Goal: Use online tool/utility: Utilize a website feature to perform a specific function

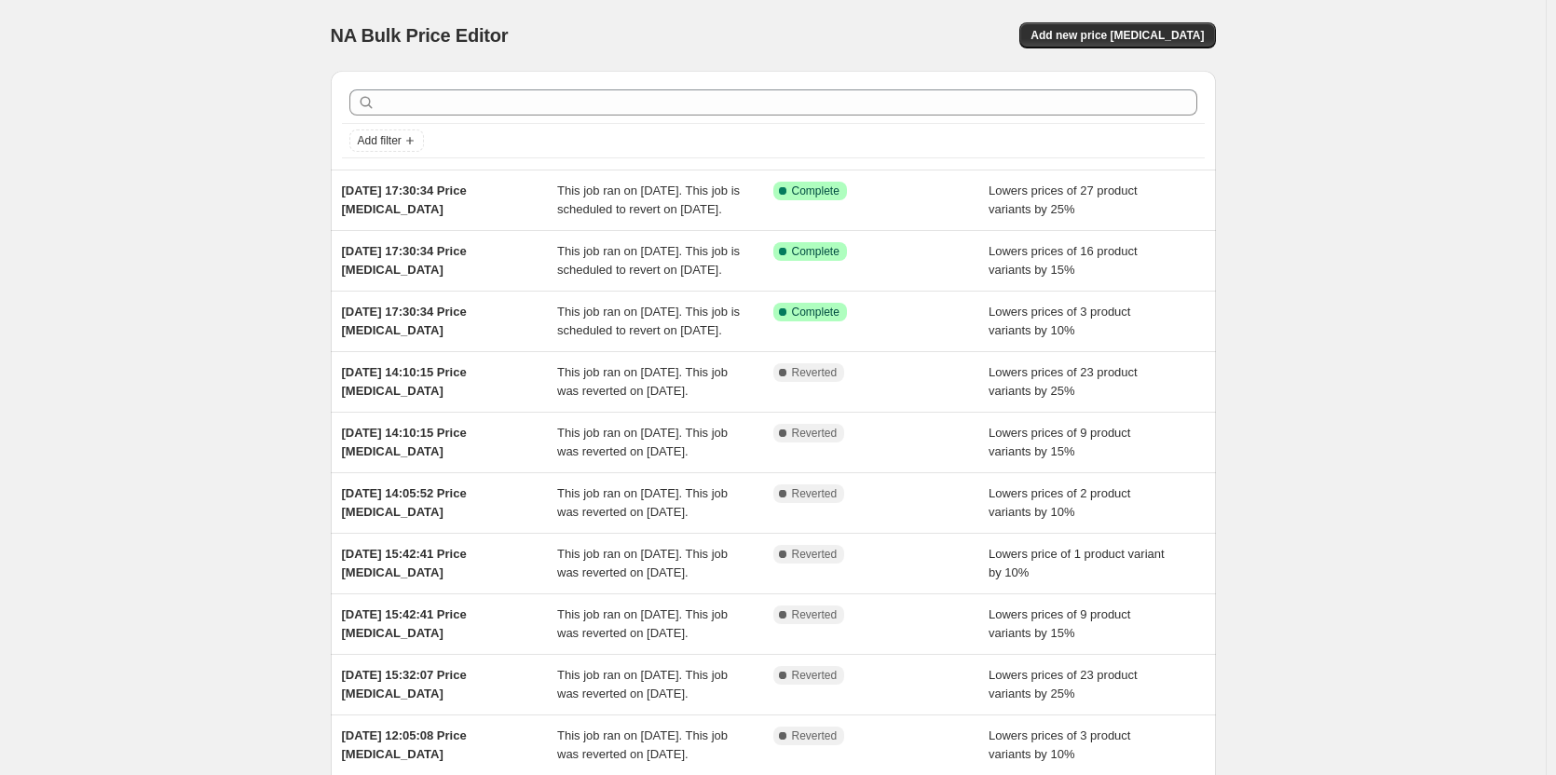
click at [179, 290] on div "NA Bulk Price Editor. This page is ready NA Bulk Price Editor Add new price [ME…" at bounding box center [772, 479] width 1545 height 959
click at [244, 178] on div "NA Bulk Price Editor. This page is ready NA Bulk Price Editor Add new price [ME…" at bounding box center [772, 479] width 1545 height 959
click at [308, 181] on div "NA Bulk Price Editor. This page is ready NA Bulk Price Editor Add new price [ME…" at bounding box center [772, 479] width 1545 height 959
